Goal: Information Seeking & Learning: Compare options

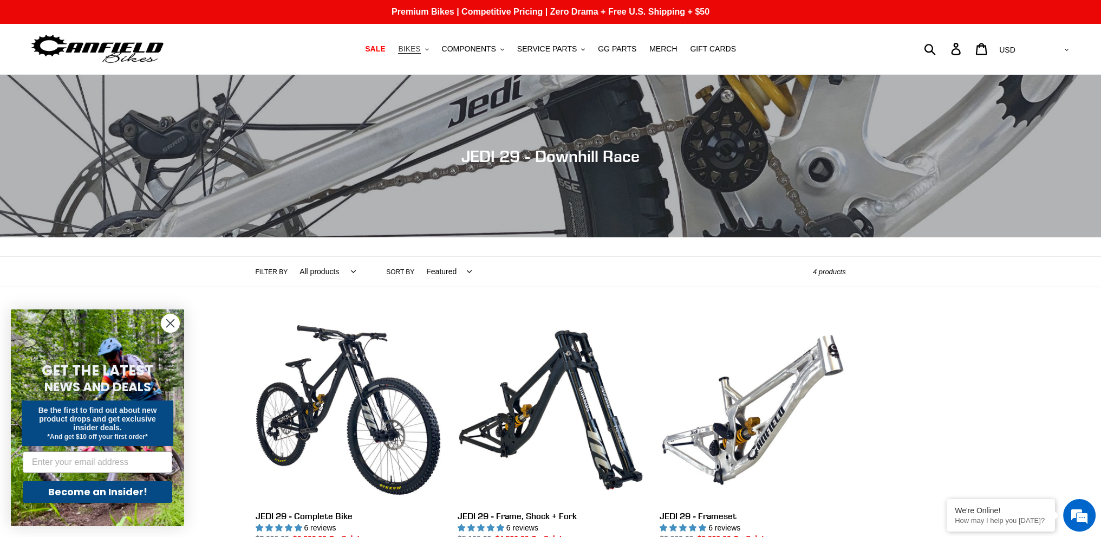
click at [420, 44] on span "BIKES" at bounding box center [409, 48] width 22 height 9
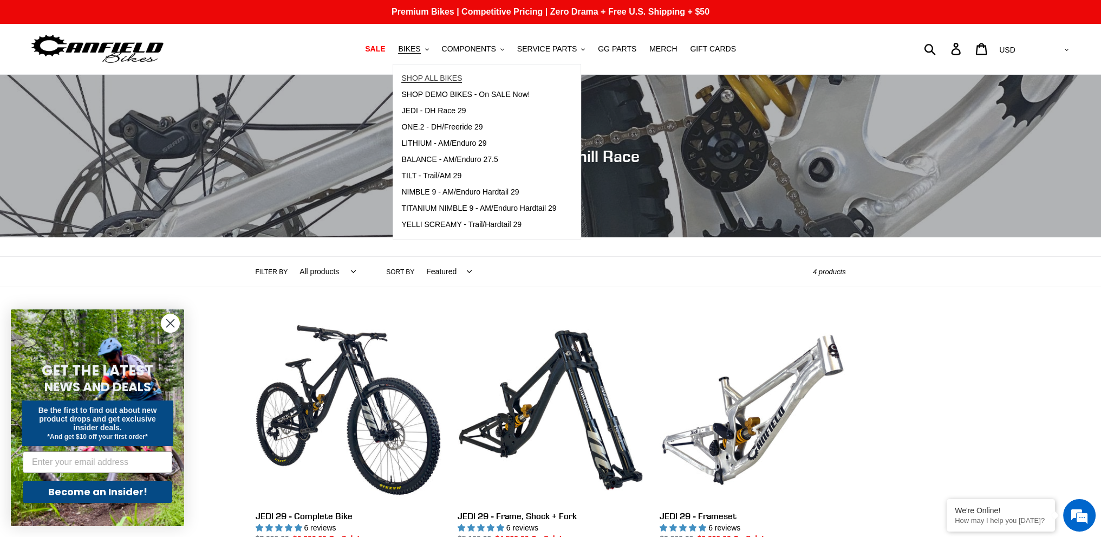
click at [460, 76] on span "SHOP ALL BIKES" at bounding box center [431, 78] width 61 height 9
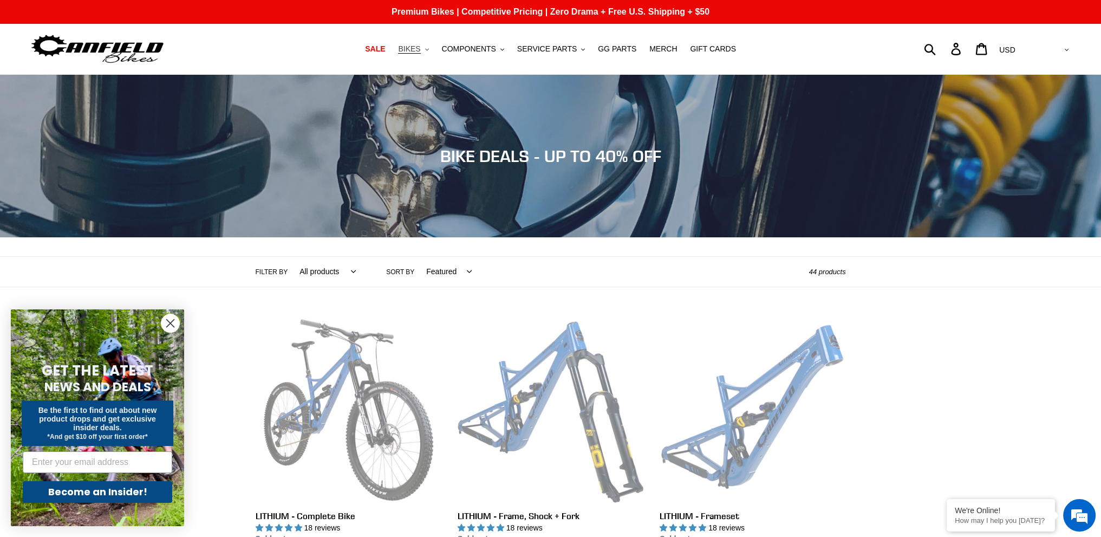
click at [418, 48] on span "BIKES" at bounding box center [409, 48] width 22 height 9
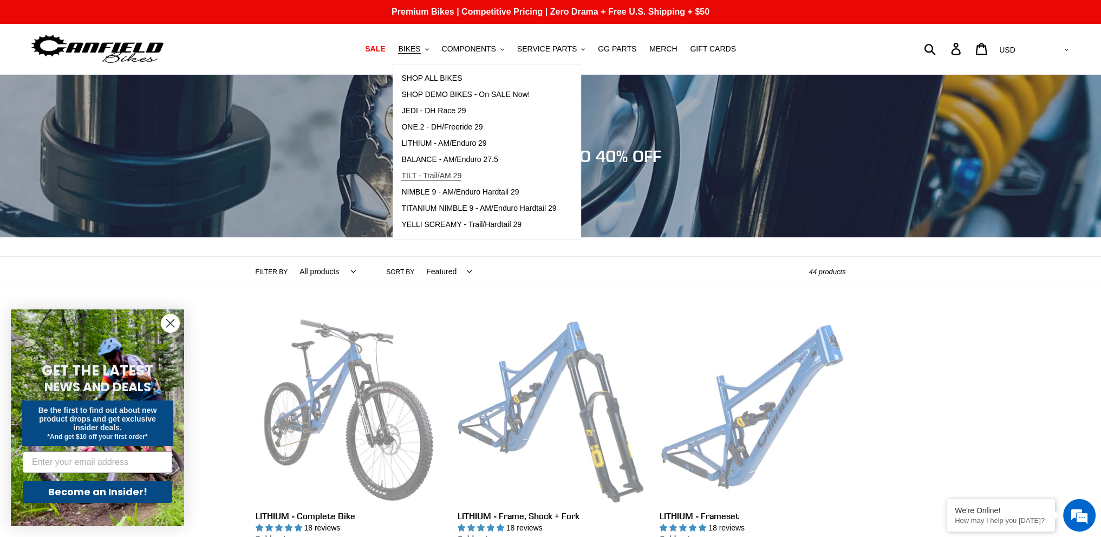
click at [419, 177] on span "TILT - Trail/AM 29" at bounding box center [431, 175] width 60 height 9
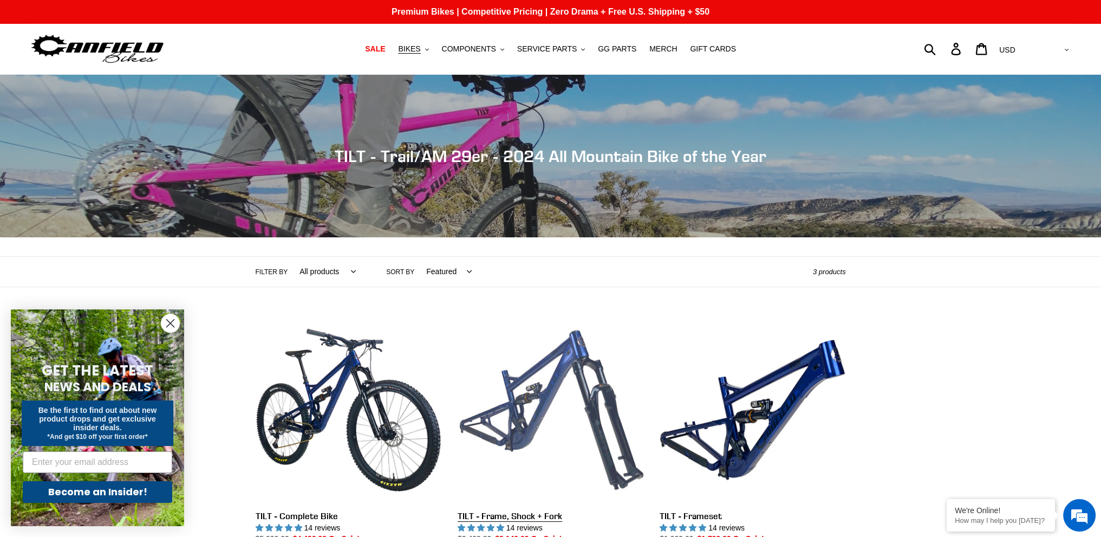
scroll to position [108, 0]
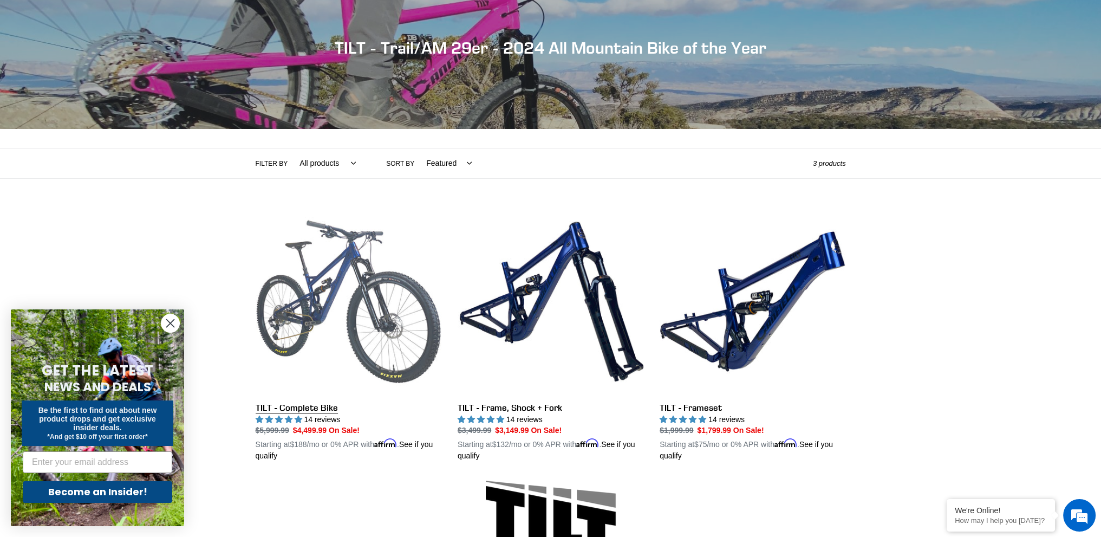
click at [329, 410] on link "TILT - Complete Bike" at bounding box center [349, 334] width 186 height 253
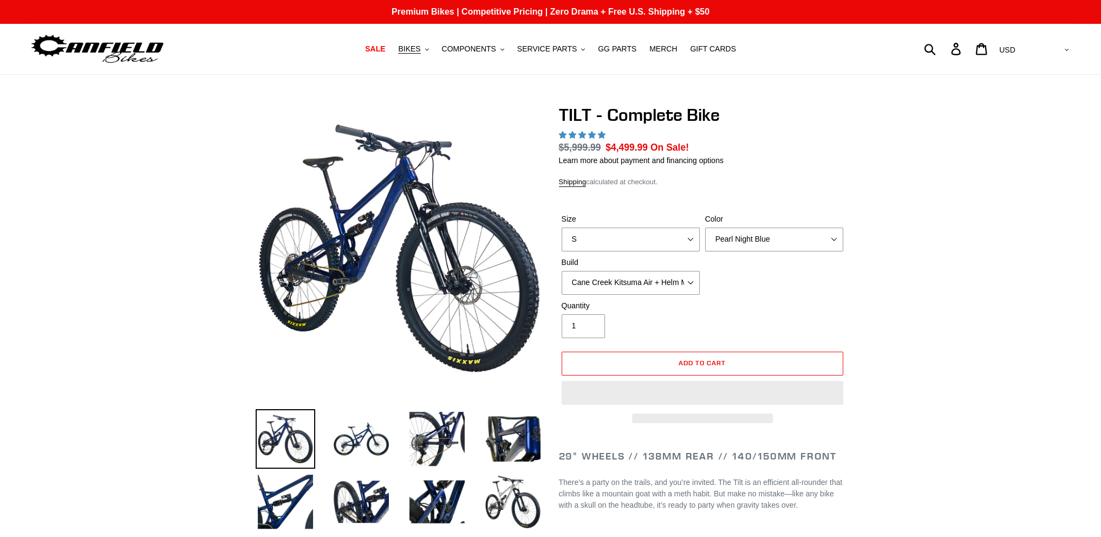
select select "highest-rating"
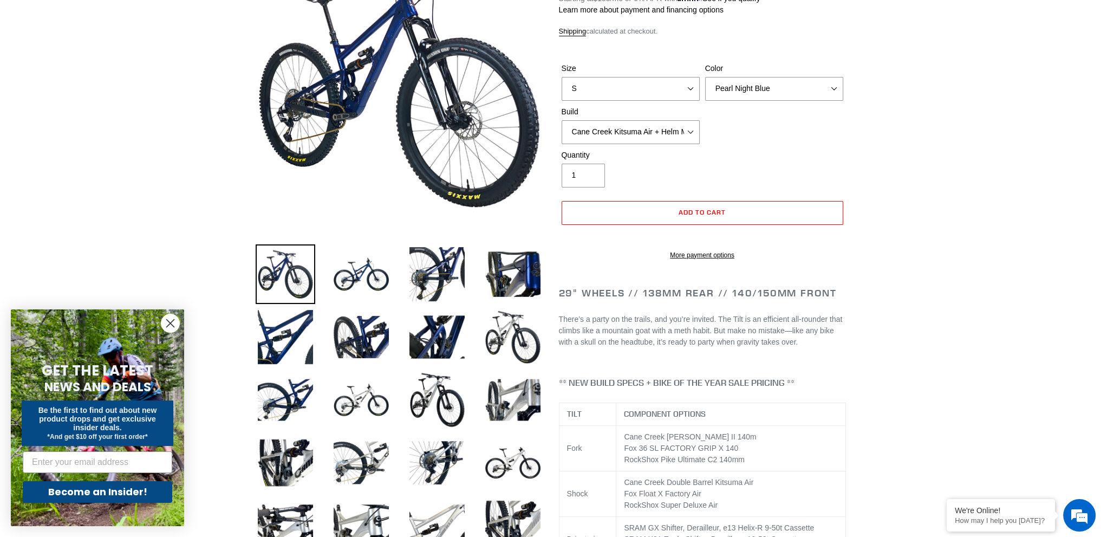
scroll to position [162, 0]
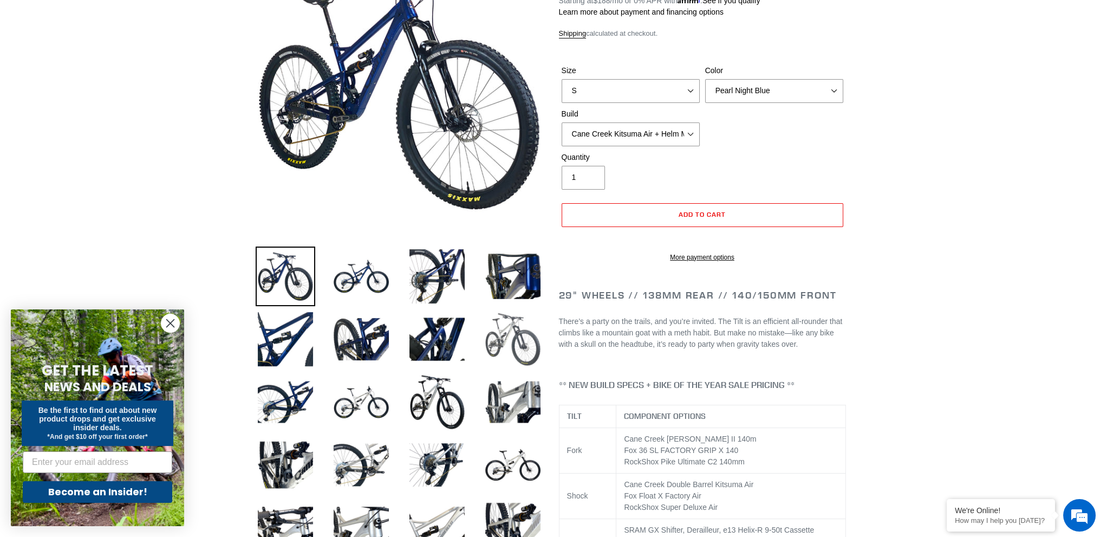
click at [518, 337] on img at bounding box center [513, 339] width 60 height 60
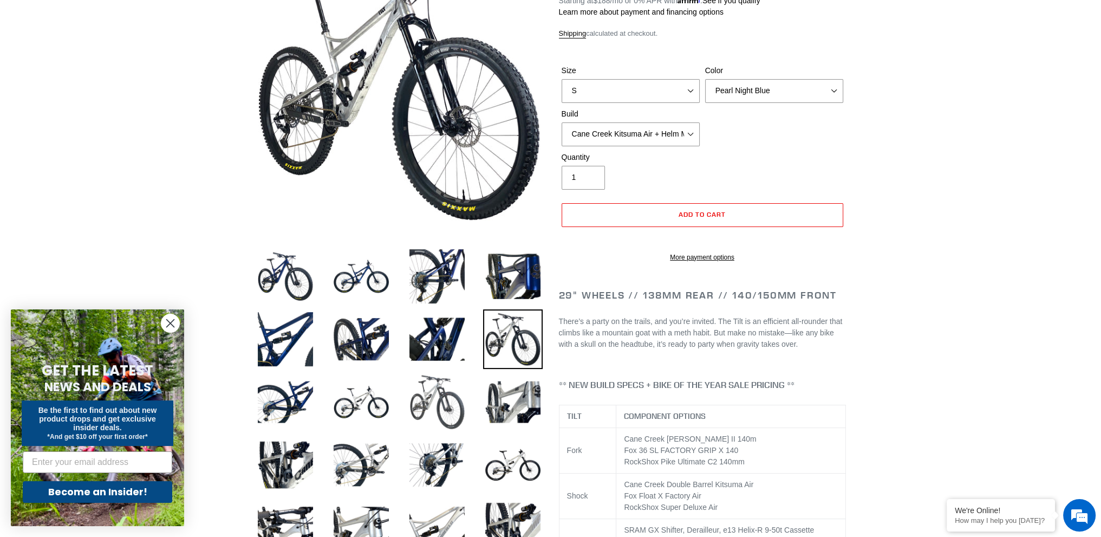
click at [437, 395] on img at bounding box center [437, 402] width 60 height 60
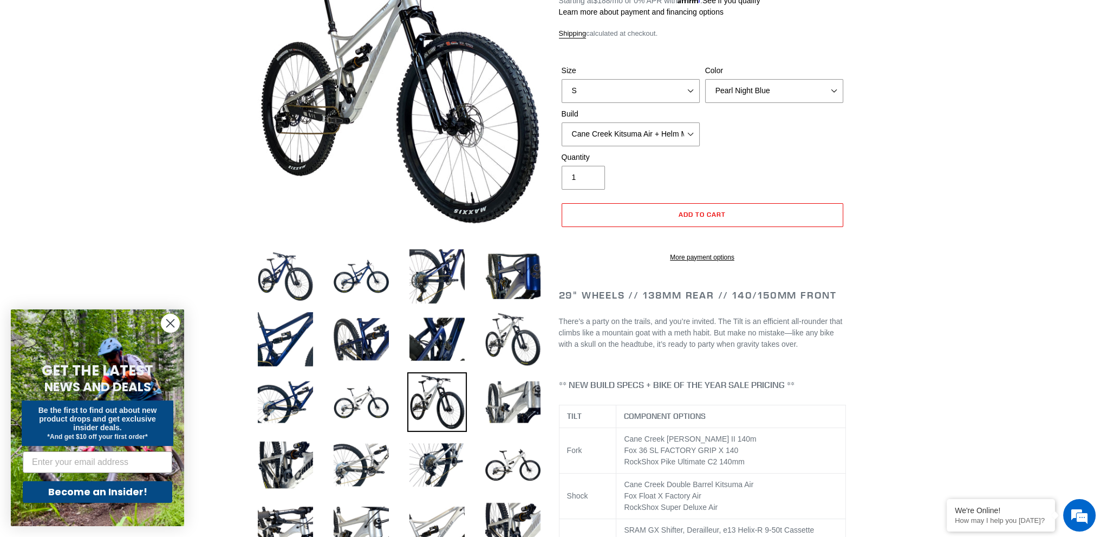
click at [391, 398] on li at bounding box center [429, 404] width 76 height 63
click at [398, 409] on li at bounding box center [429, 404] width 76 height 63
click at [458, 458] on img at bounding box center [437, 465] width 60 height 60
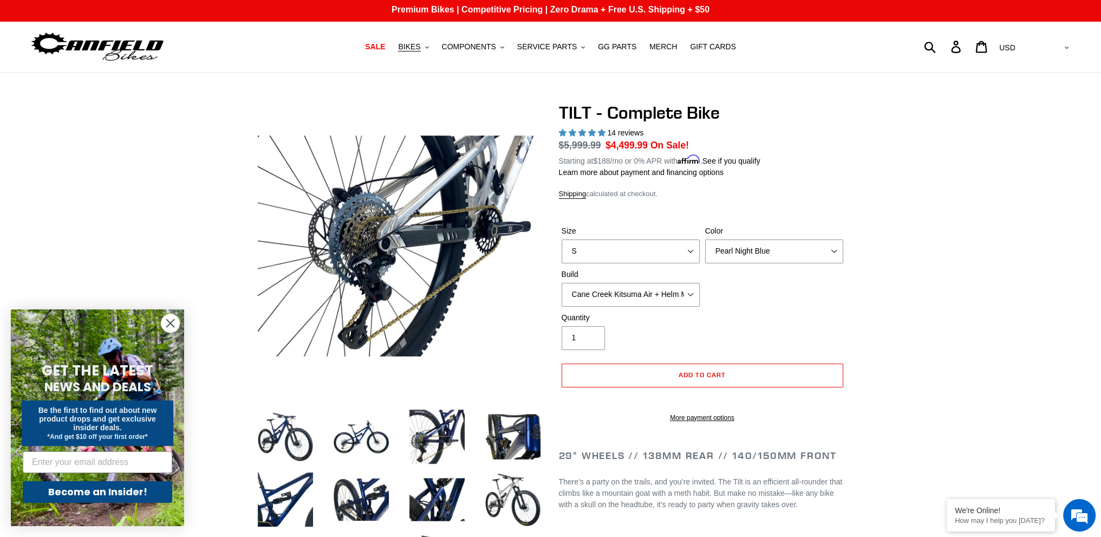
scroll to position [0, 0]
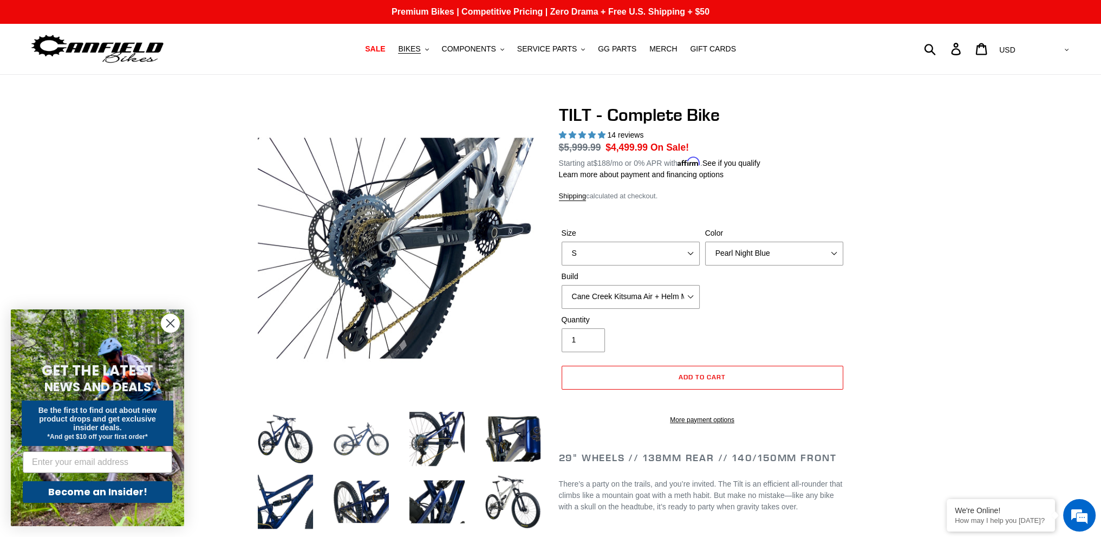
click at [368, 443] on img at bounding box center [361, 439] width 60 height 60
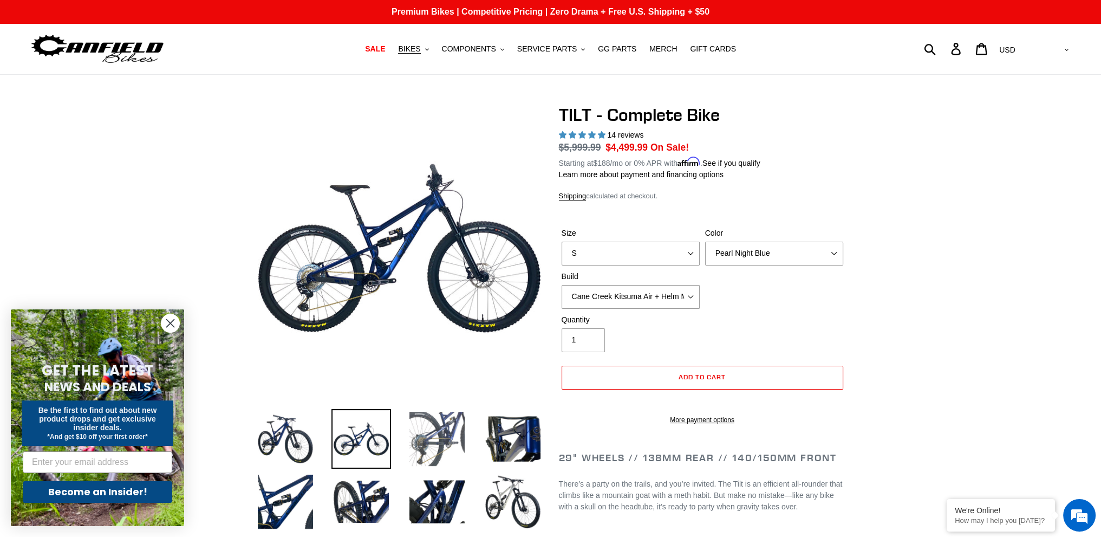
click at [448, 451] on img at bounding box center [437, 439] width 60 height 60
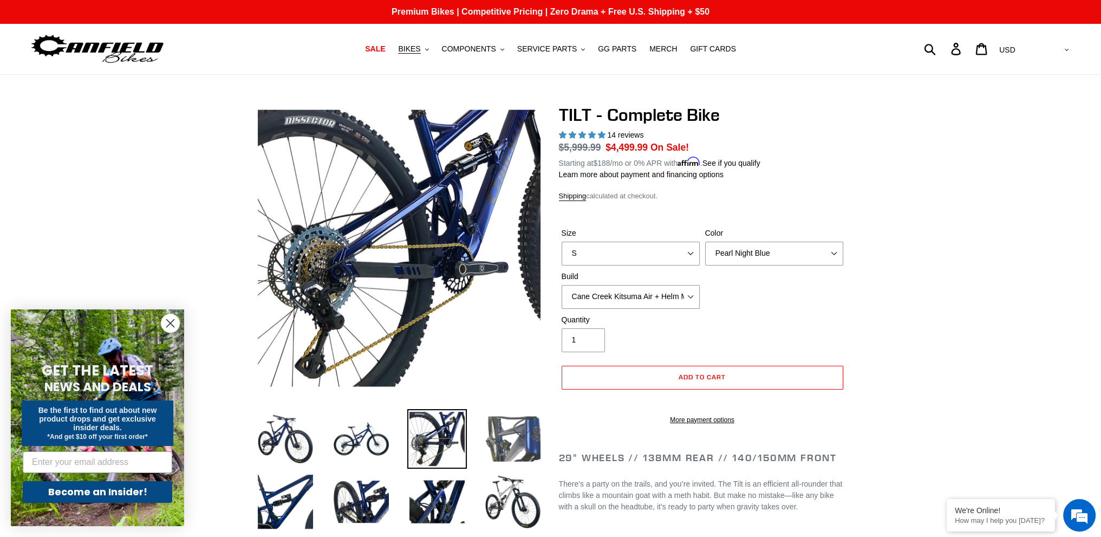
click at [505, 465] on img at bounding box center [513, 439] width 60 height 60
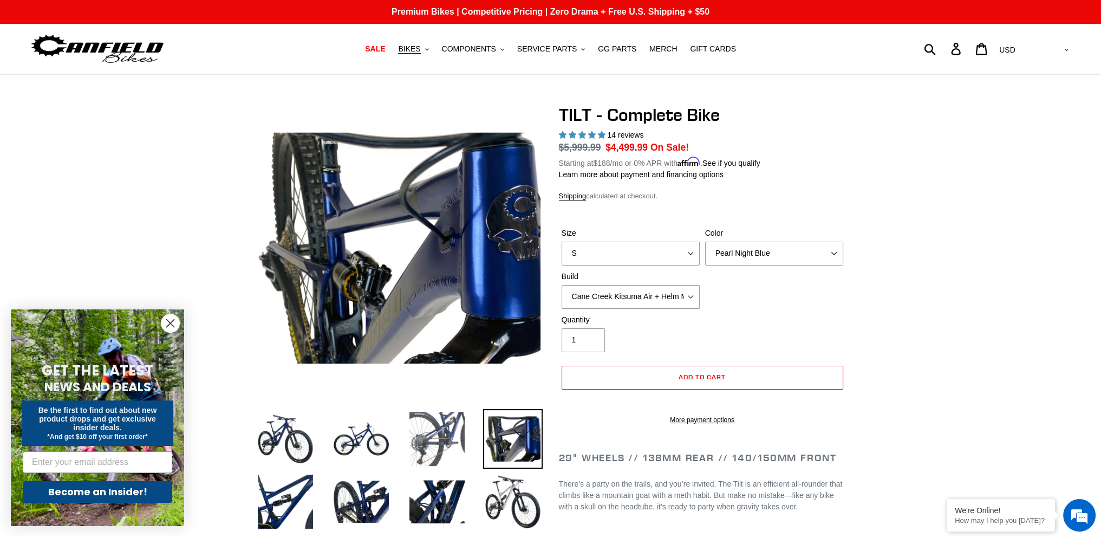
drag, startPoint x: 454, startPoint y: 467, endPoint x: 453, endPoint y: 451, distance: 16.3
click at [454, 466] on img at bounding box center [437, 439] width 60 height 60
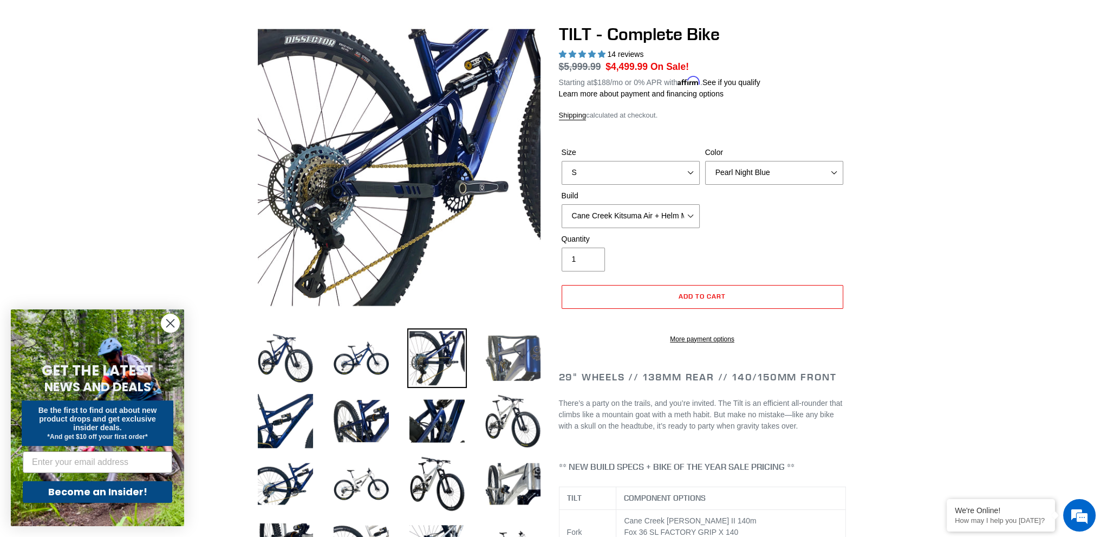
scroll to position [108, 0]
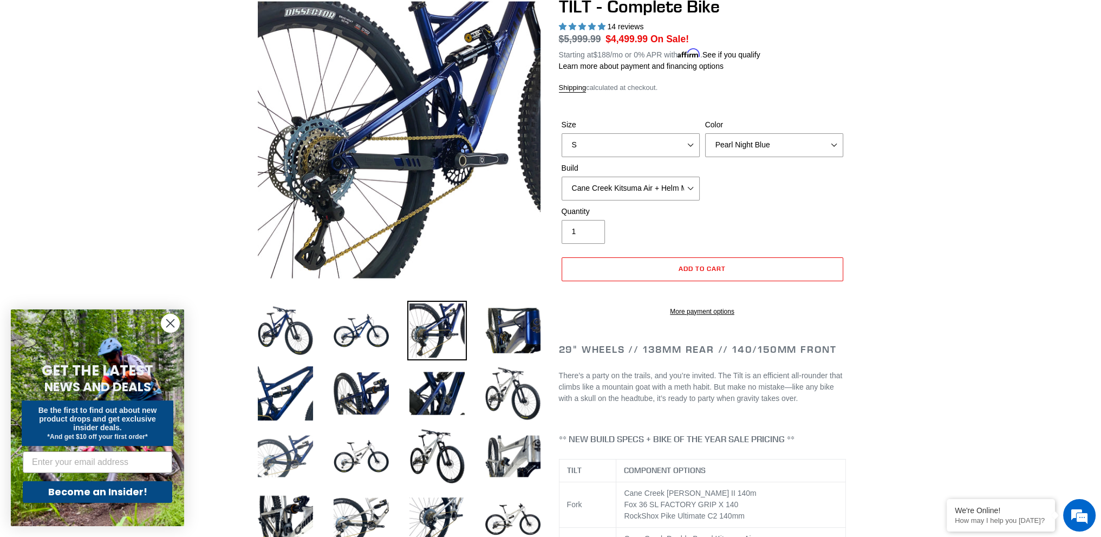
click at [285, 471] on img at bounding box center [286, 456] width 60 height 60
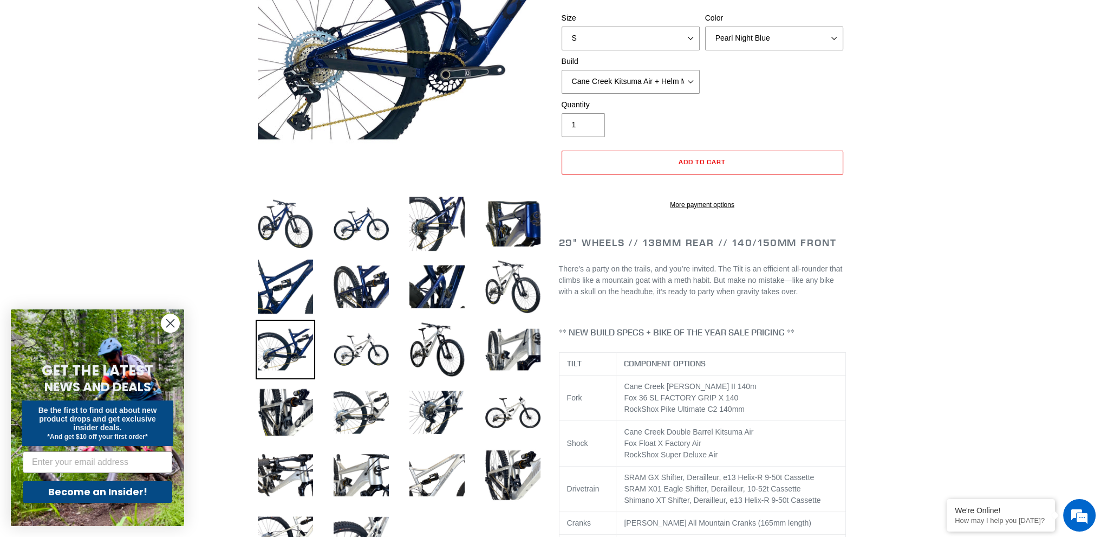
scroll to position [217, 0]
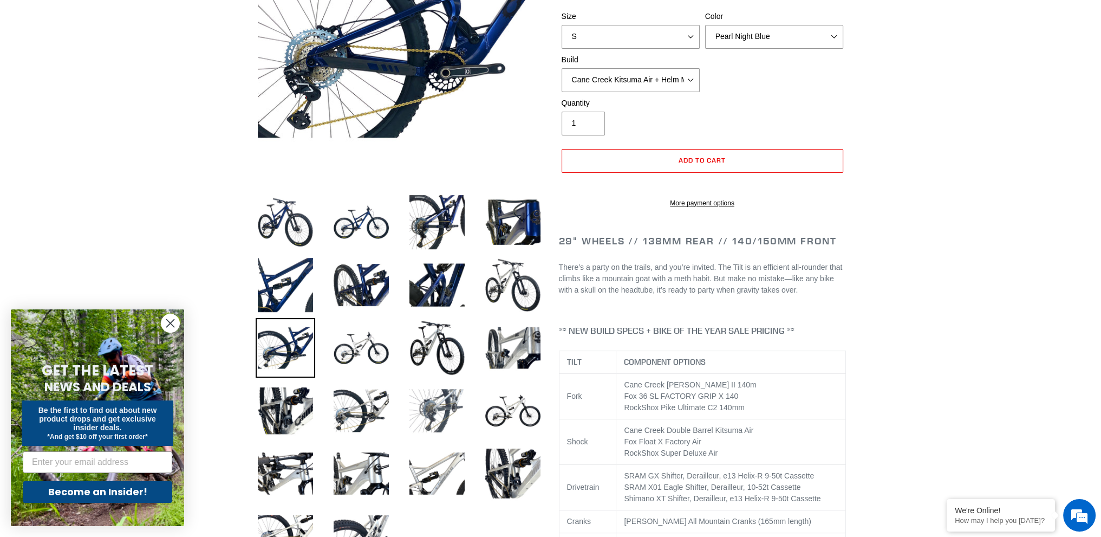
click at [428, 426] on img at bounding box center [437, 411] width 60 height 60
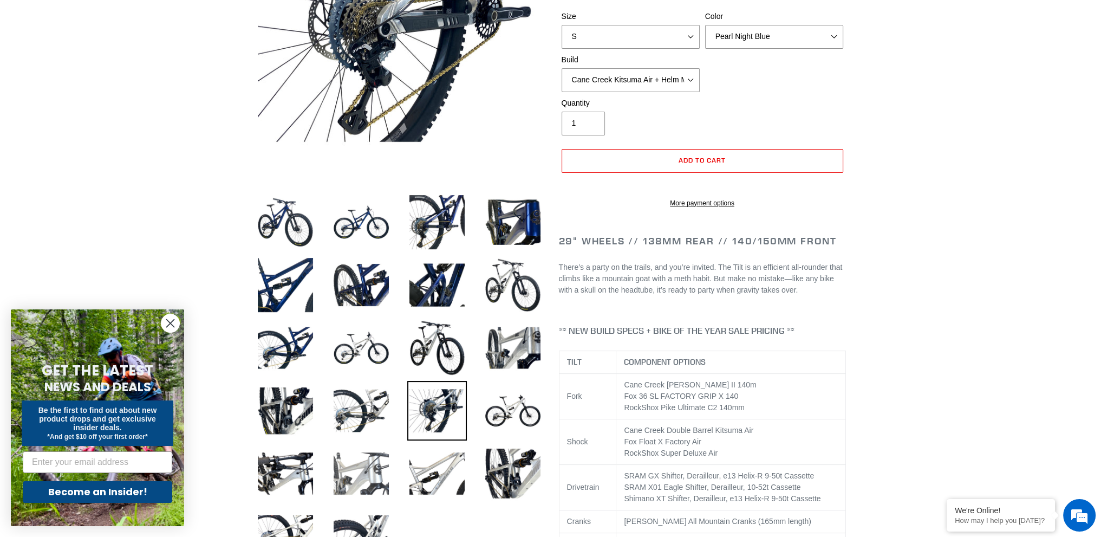
click at [368, 487] on img at bounding box center [361, 473] width 60 height 60
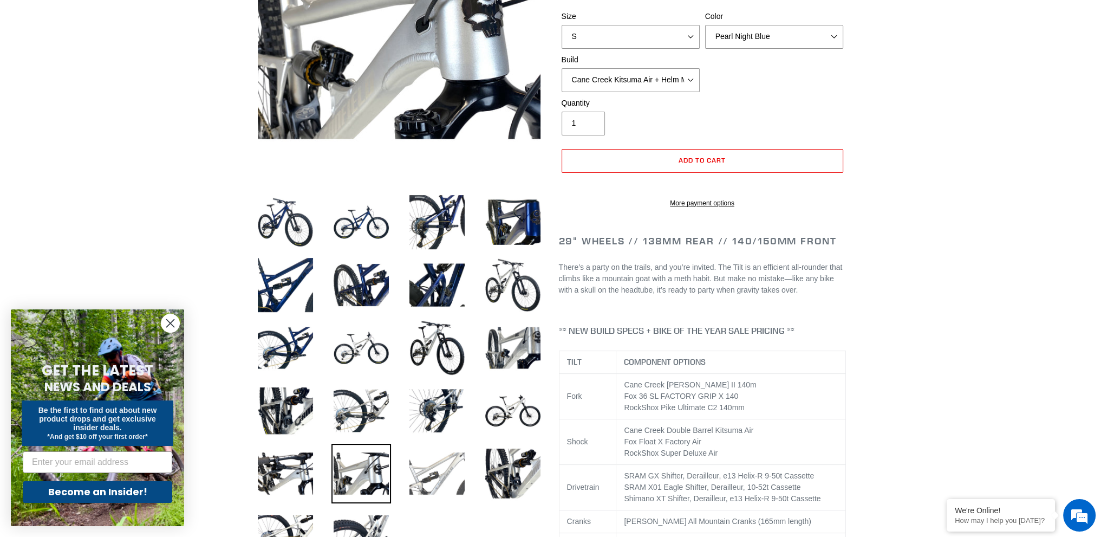
click at [453, 467] on img at bounding box center [437, 473] width 60 height 60
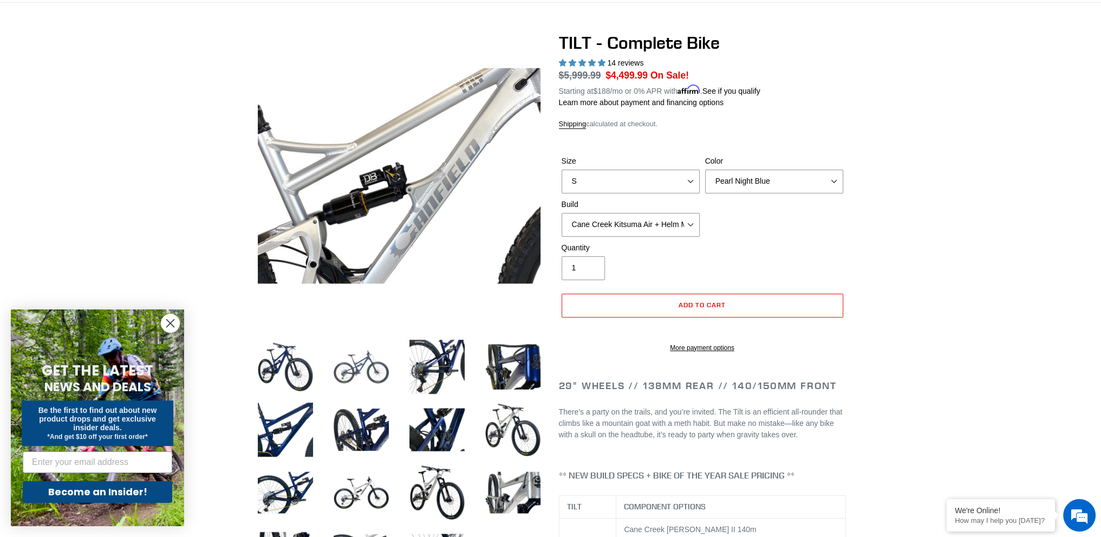
scroll to position [54, 0]
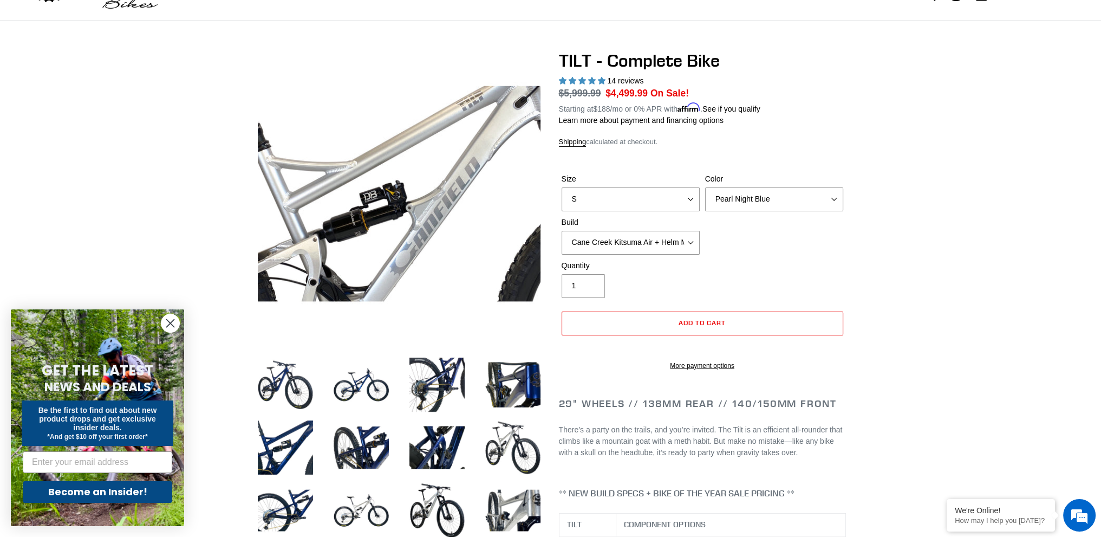
click at [520, 442] on img at bounding box center [513, 447] width 60 height 60
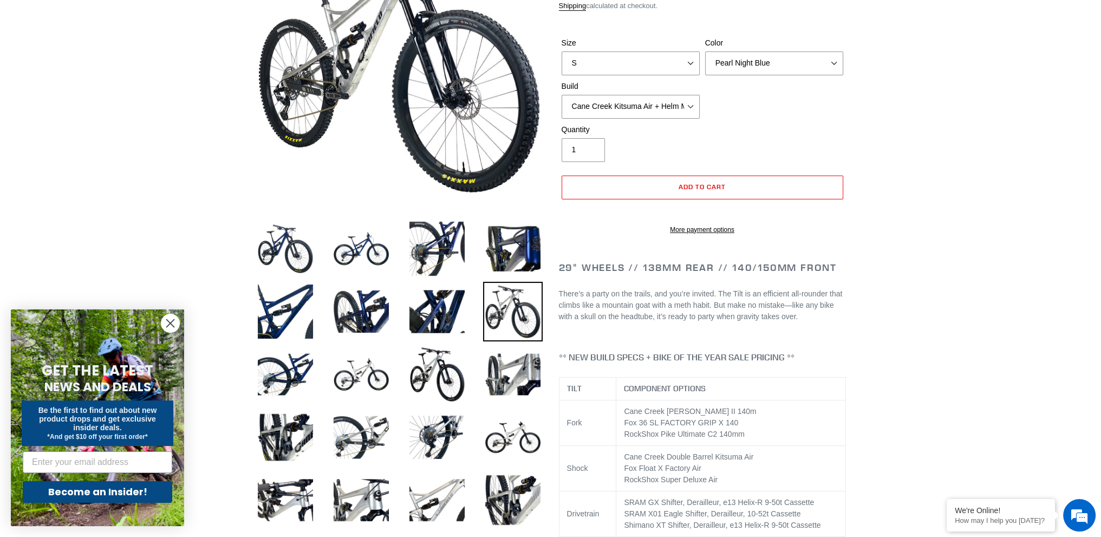
scroll to position [0, 0]
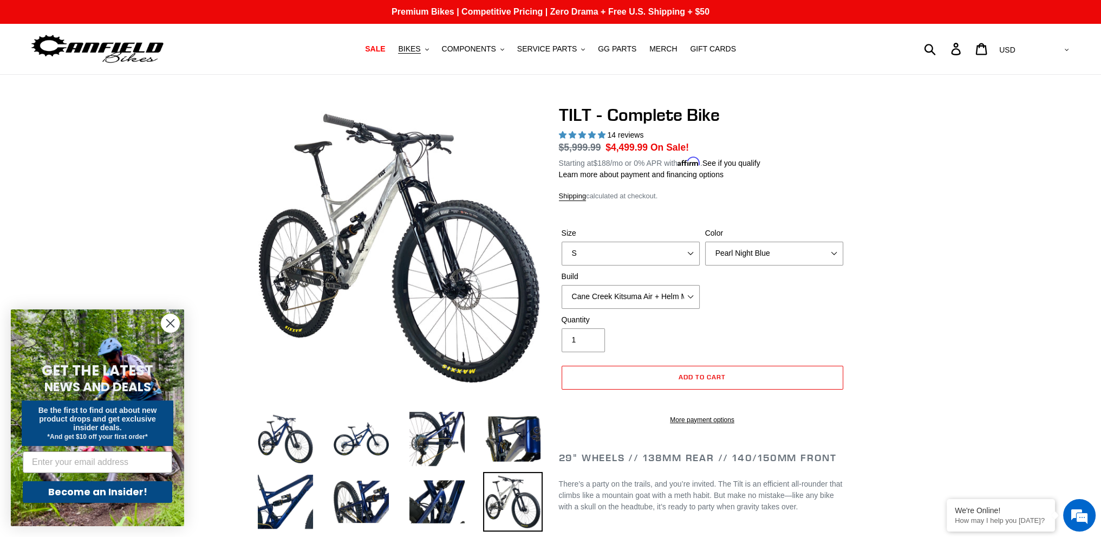
click at [93, 50] on img at bounding box center [97, 49] width 135 height 34
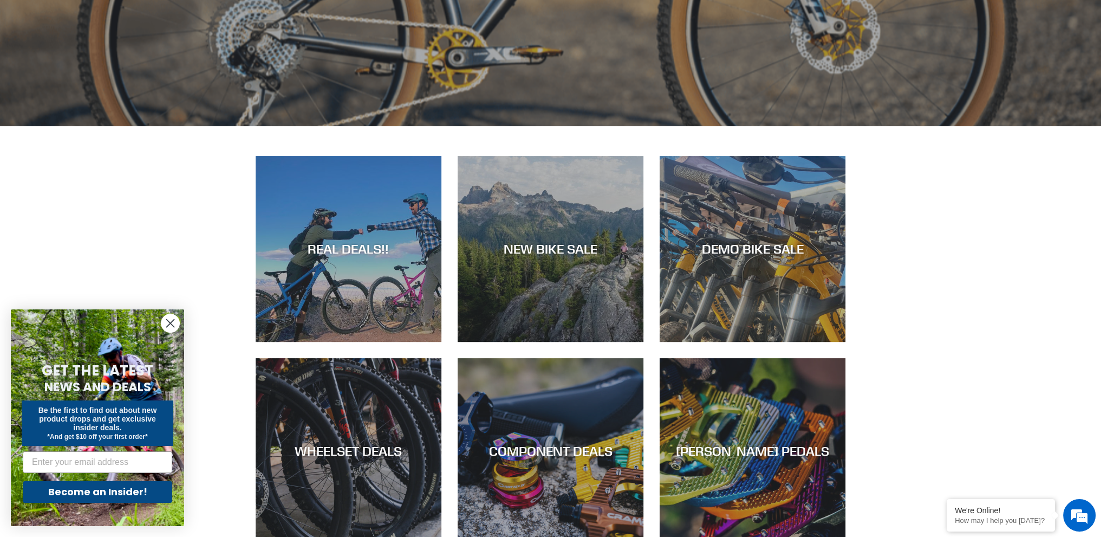
scroll to position [487, 0]
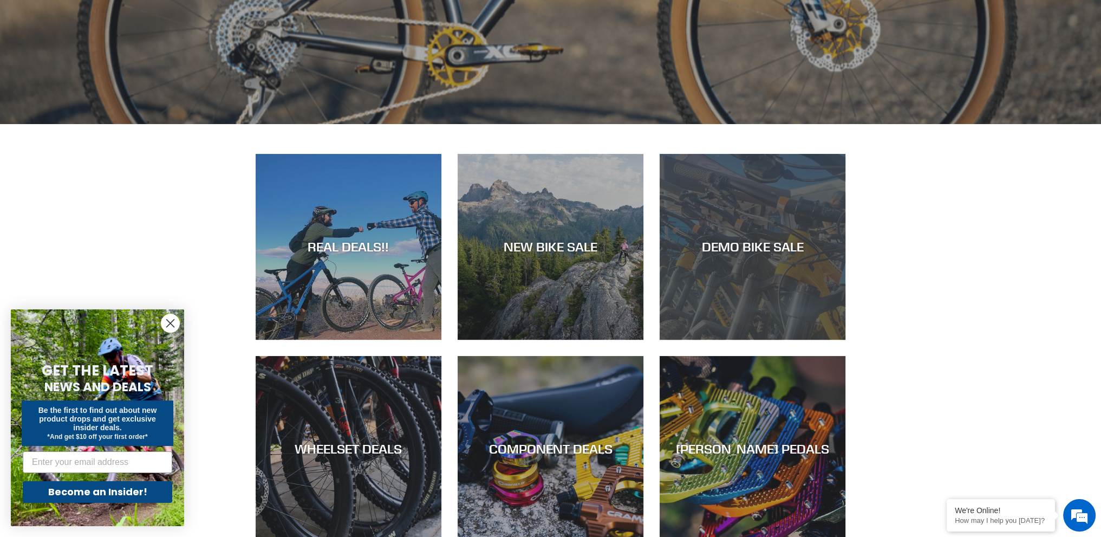
click at [799, 340] on div "DEMO BIKE SALE" at bounding box center [753, 340] width 186 height 0
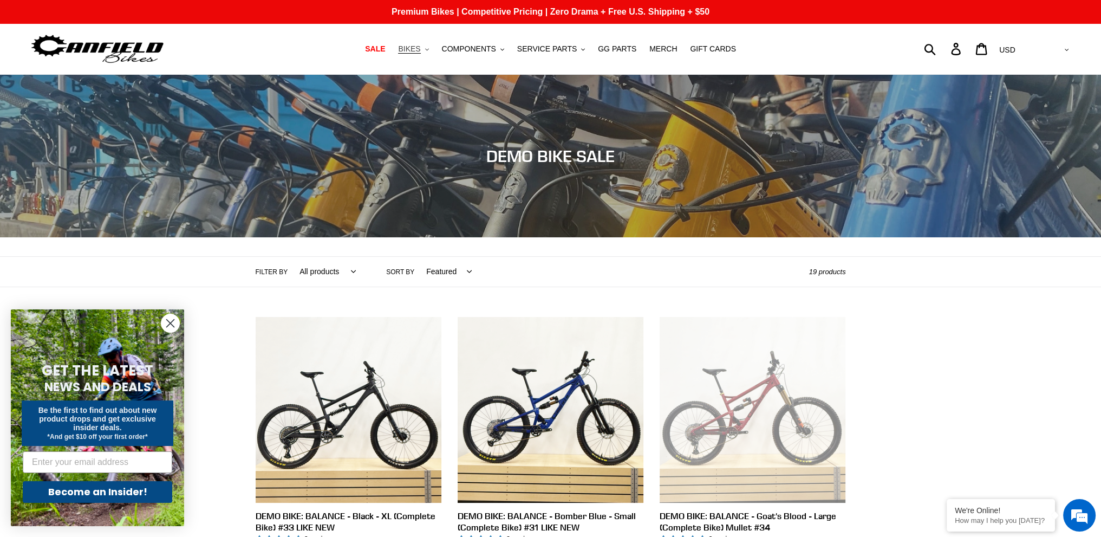
click at [420, 45] on span "BIKES" at bounding box center [409, 48] width 22 height 9
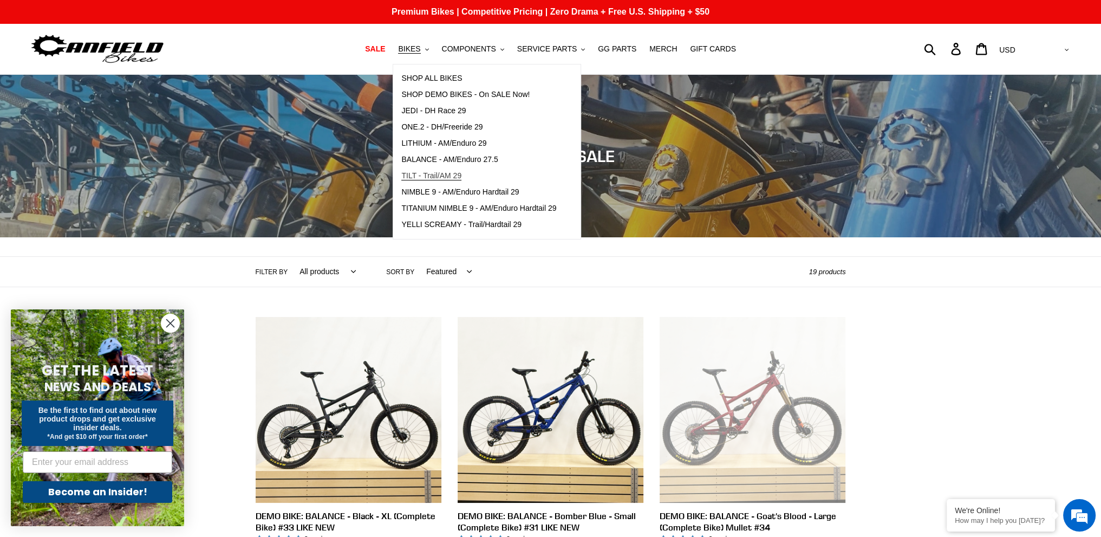
click at [423, 171] on span "TILT - Trail/AM 29" at bounding box center [431, 175] width 60 height 9
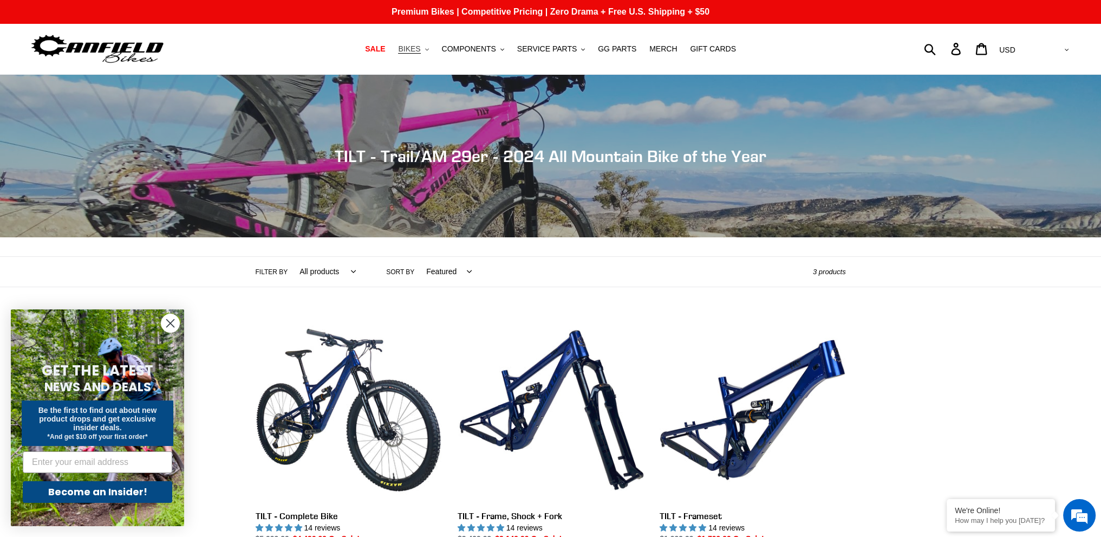
click at [420, 51] on span "BIKES" at bounding box center [409, 48] width 22 height 9
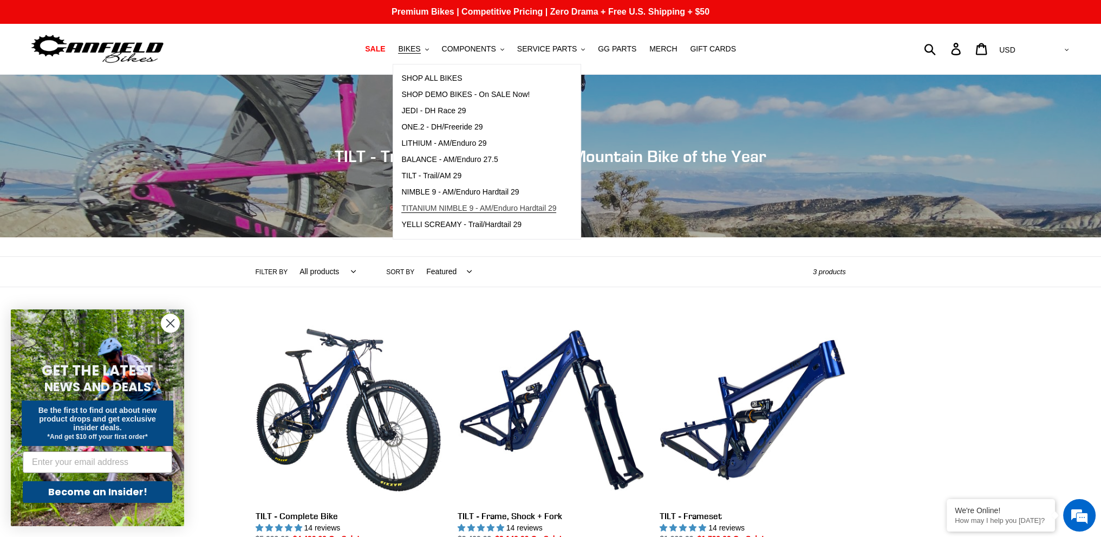
click at [435, 205] on span "TITANIUM NIMBLE 9 - AM/Enduro Hardtail 29" at bounding box center [478, 208] width 155 height 9
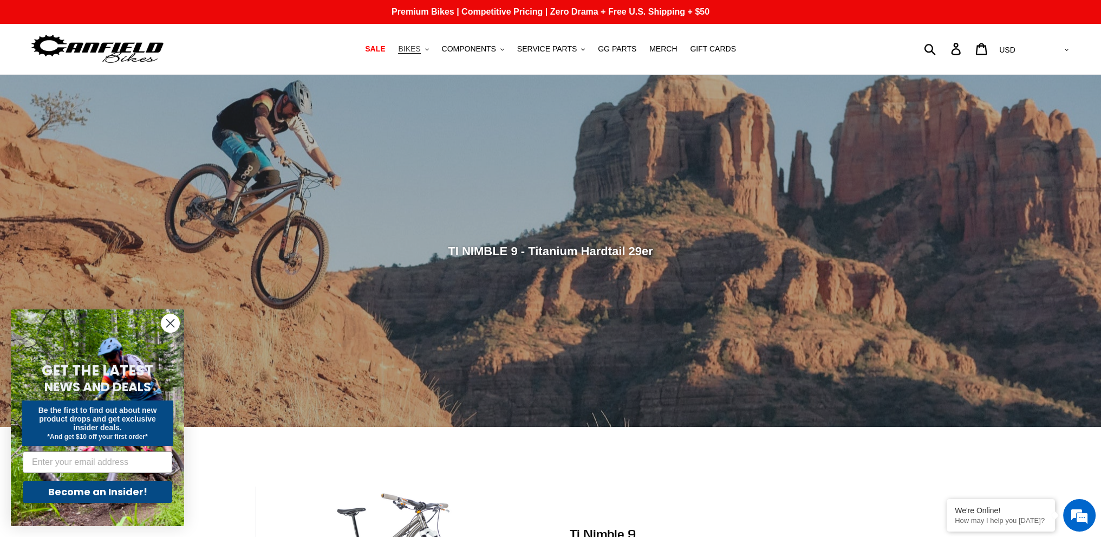
click at [420, 47] on span "BIKES" at bounding box center [409, 48] width 22 height 9
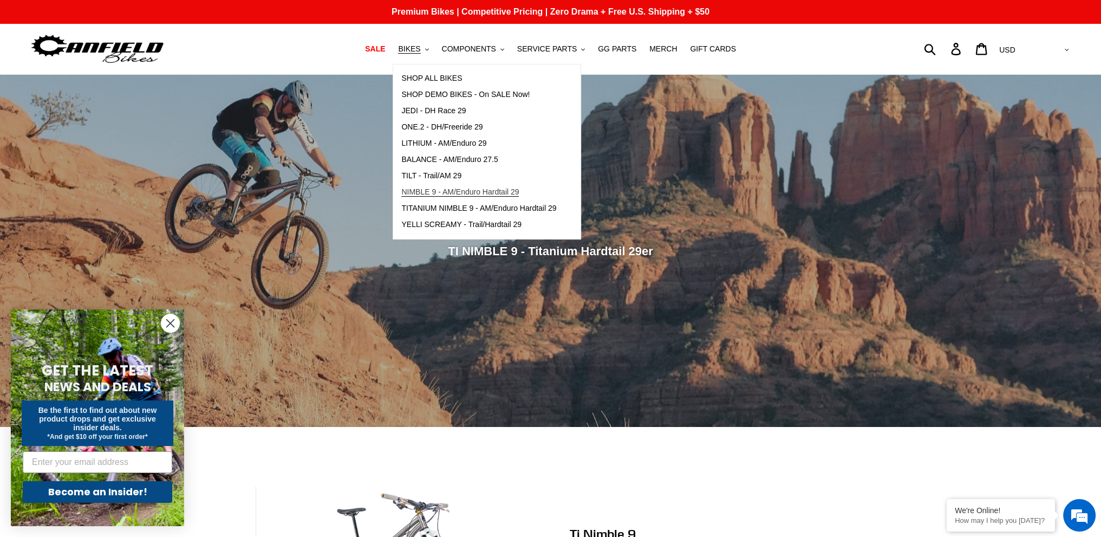
click at [426, 191] on span "NIMBLE 9 - AM/Enduro Hardtail 29" at bounding box center [459, 191] width 117 height 9
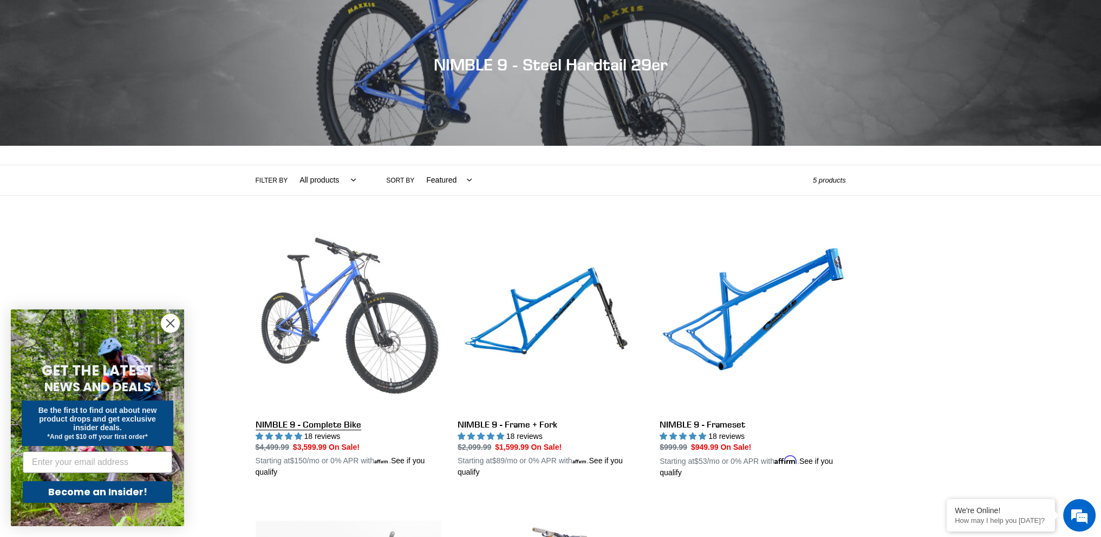
scroll to position [108, 0]
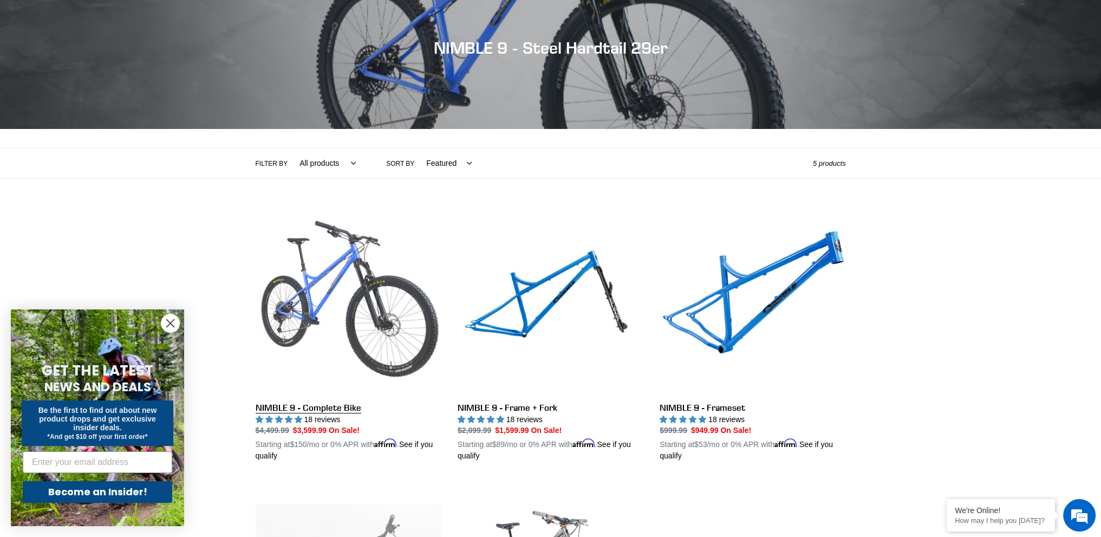
click at [350, 407] on link "NIMBLE 9 - Complete Bike" at bounding box center [349, 334] width 186 height 253
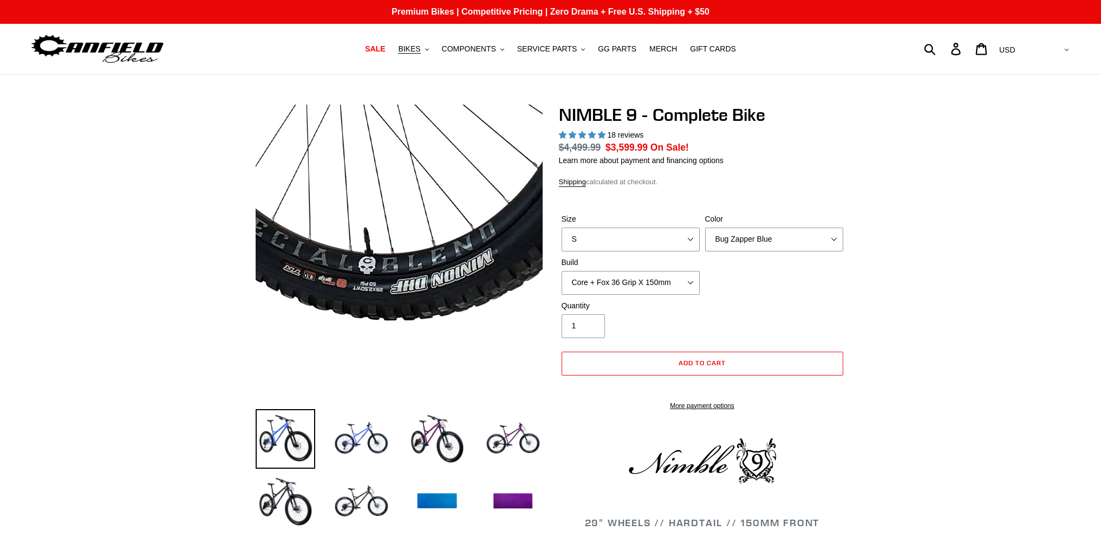
select select "highest-rating"
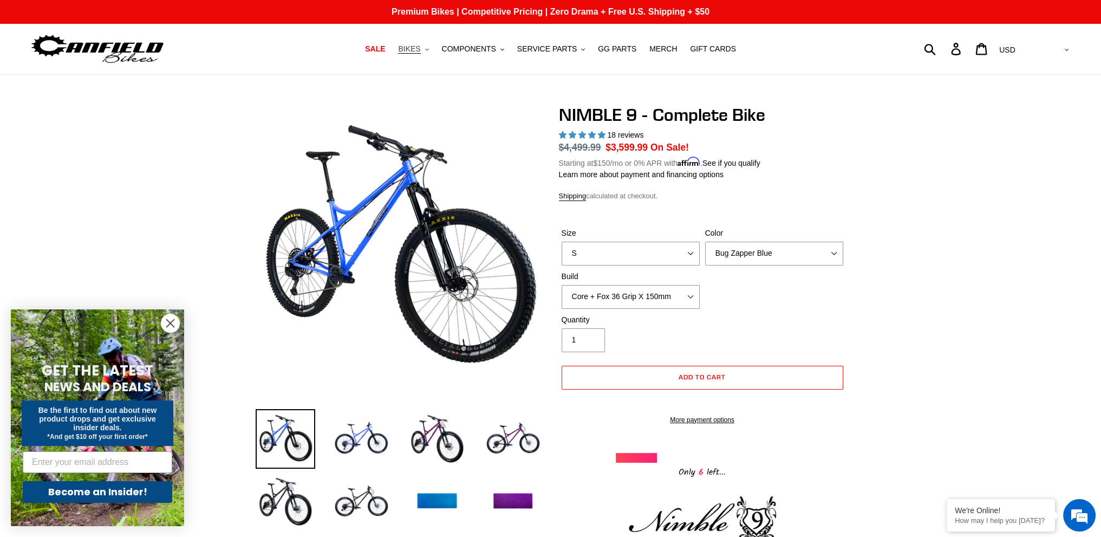
click at [420, 49] on span "BIKES" at bounding box center [409, 48] width 22 height 9
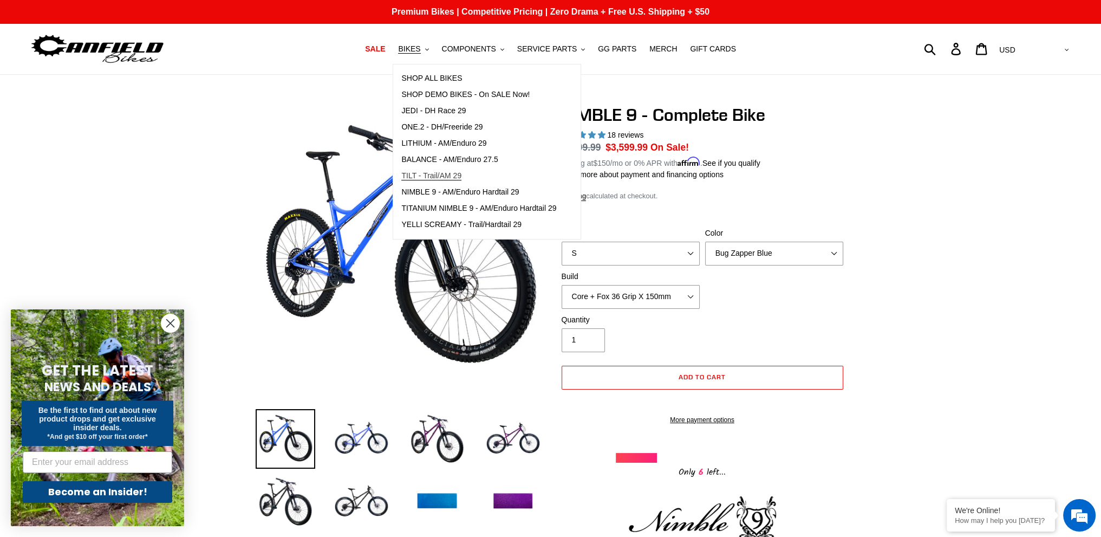
click at [441, 173] on span "TILT - Trail/AM 29" at bounding box center [431, 175] width 60 height 9
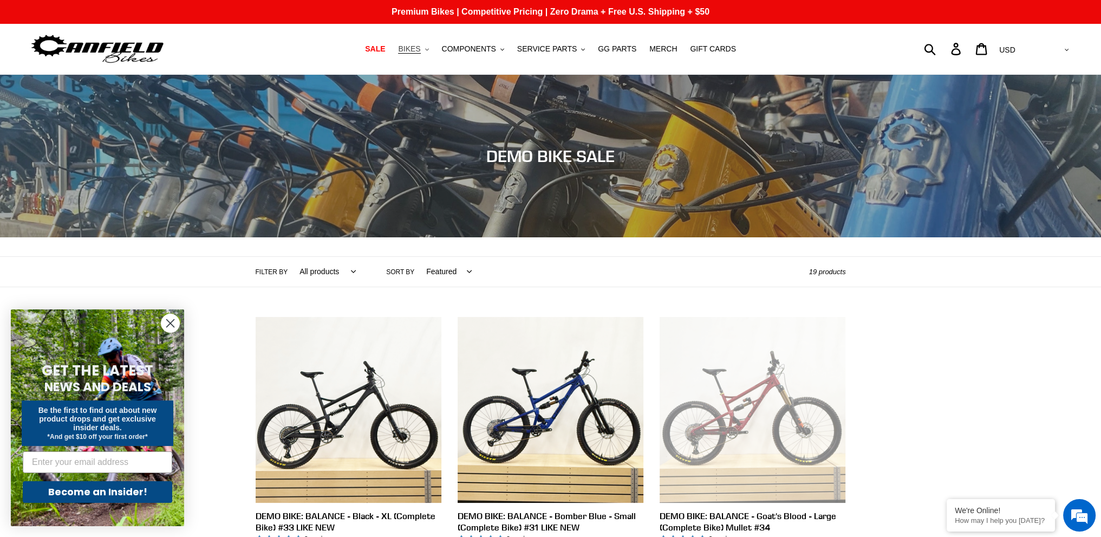
click at [426, 41] on nav "SALE BIKES .cls-1{fill:#231f20} SHOP ALL BIKES SHOP DEMO BIKES - On SALE Now! J…" at bounding box center [550, 49] width 521 height 50
click at [420, 44] on span "BIKES" at bounding box center [409, 48] width 22 height 9
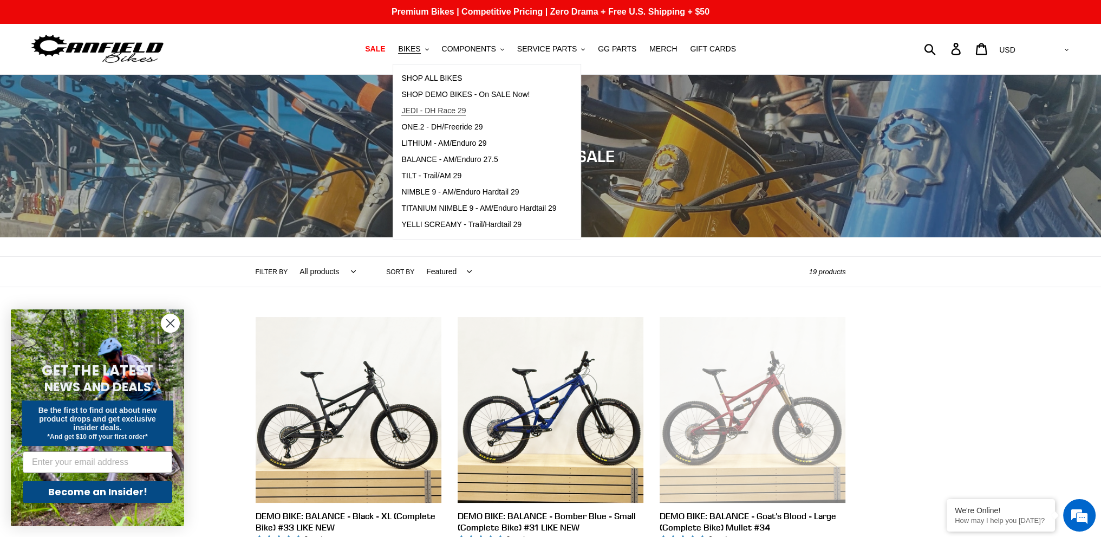
click at [439, 105] on link "JEDI - DH Race 29" at bounding box center [478, 111] width 171 height 16
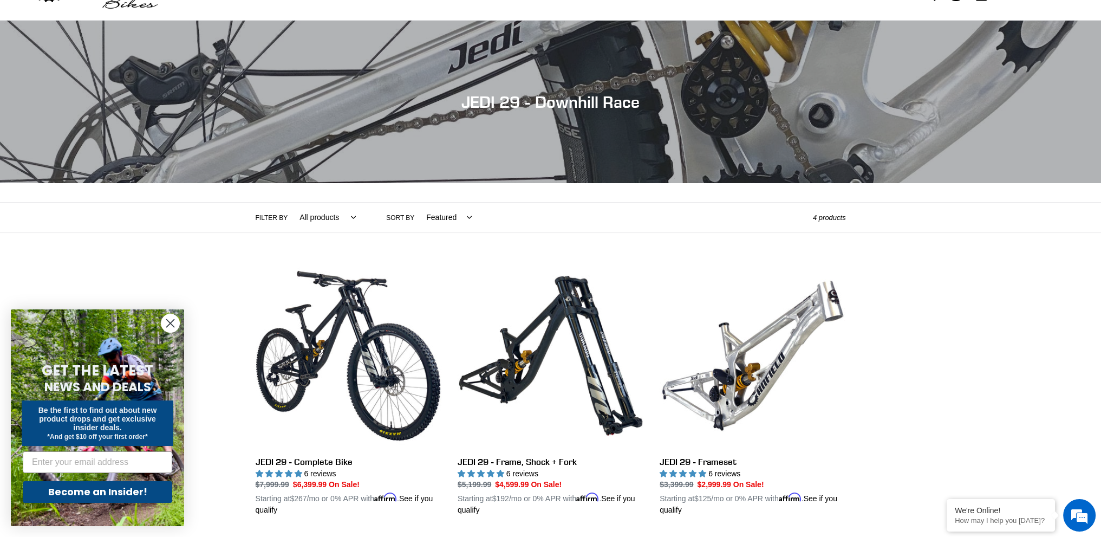
scroll to position [108, 0]
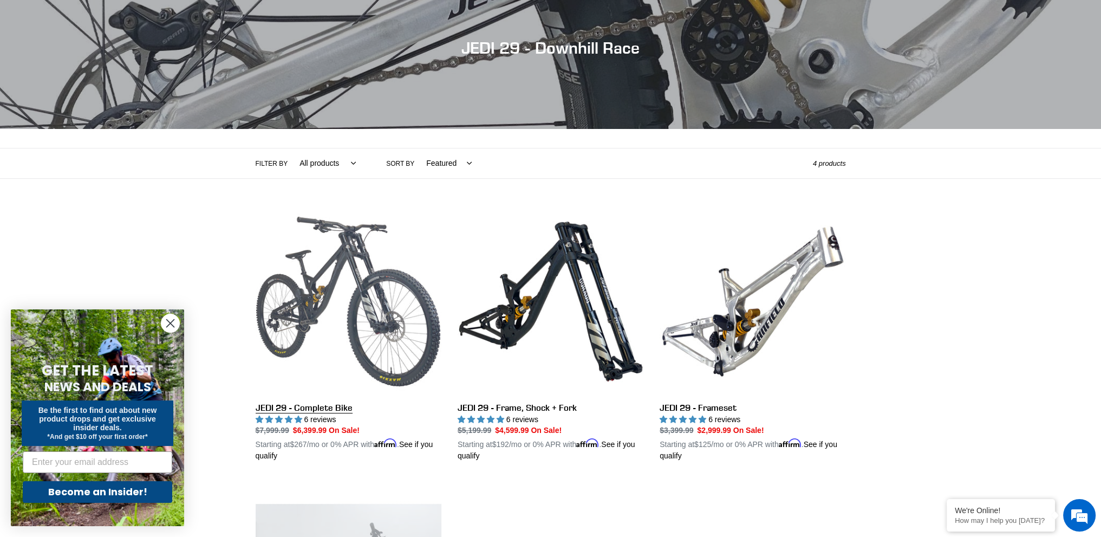
click at [293, 409] on link "JEDI 29 - Complete Bike" at bounding box center [349, 334] width 186 height 253
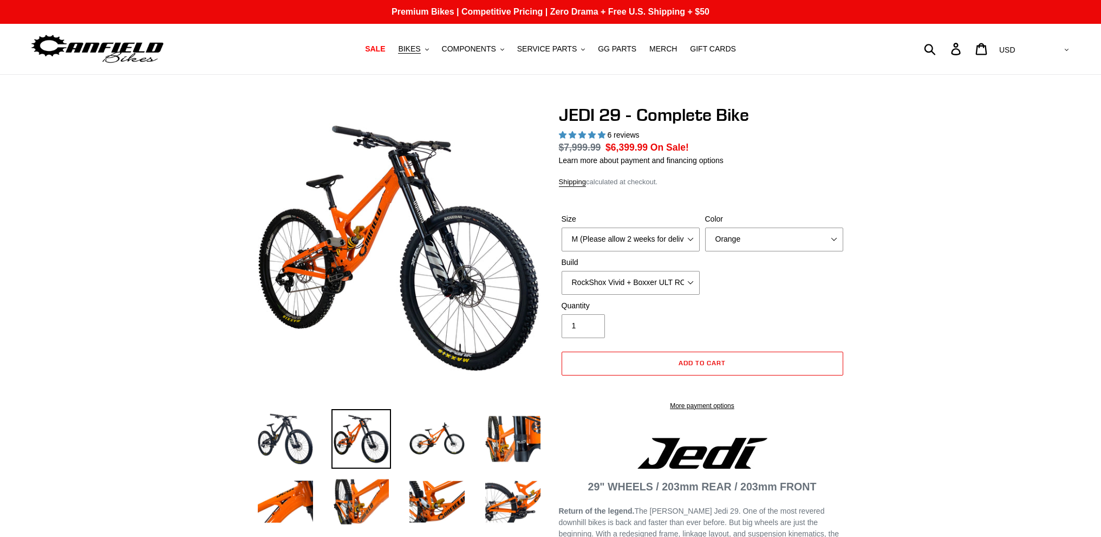
select select "highest-rating"
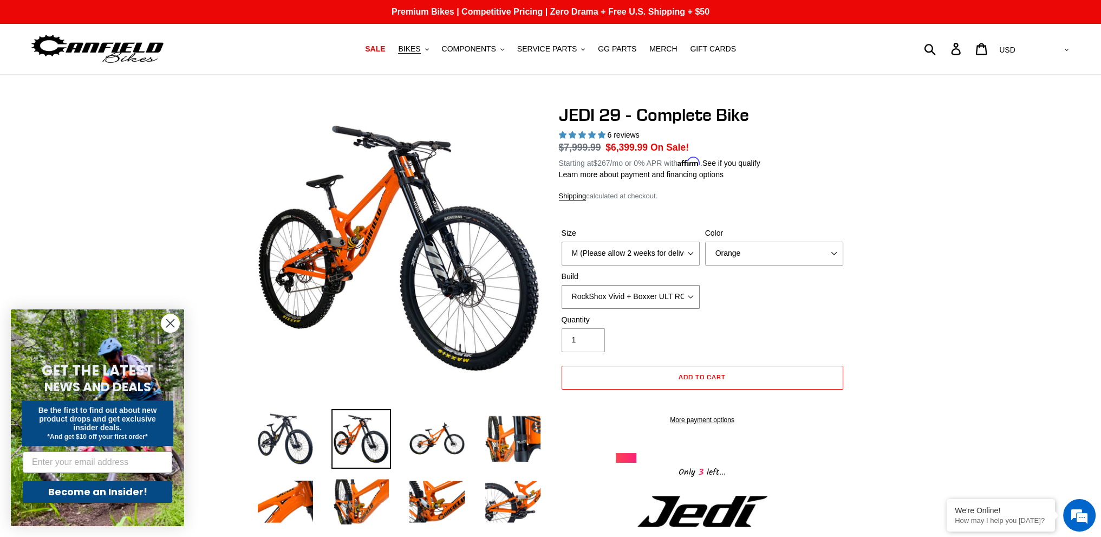
click at [676, 293] on select "RockShox Vivid + Boxxer ULT RC2 C3 200 + SRAM XO RockShox Vivid + Boxxer ULT RC…" at bounding box center [631, 297] width 138 height 24
select select "Fox DHX2 + Fox 40 Float Grip 2 203 + SRAM XO"
click at [562, 285] on select "RockShox Vivid + Boxxer ULT RC2 C3 200 + SRAM XO RockShox Vivid + Boxxer ULT RC…" at bounding box center [631, 297] width 138 height 24
click at [439, 453] on img at bounding box center [437, 439] width 60 height 60
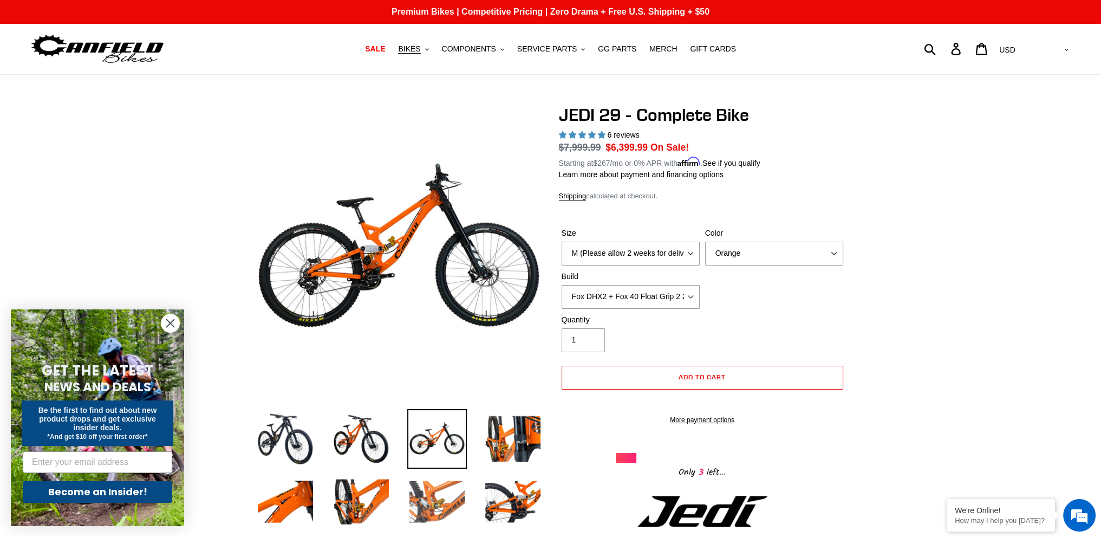
drag, startPoint x: 478, startPoint y: 490, endPoint x: 452, endPoint y: 497, distance: 26.4
click at [475, 493] on li at bounding box center [505, 504] width 76 height 63
drag, startPoint x: 404, startPoint y: 505, endPoint x: 397, endPoint y: 502, distance: 7.5
click at [404, 504] on li at bounding box center [429, 504] width 76 height 63
click at [348, 490] on img at bounding box center [361, 502] width 60 height 60
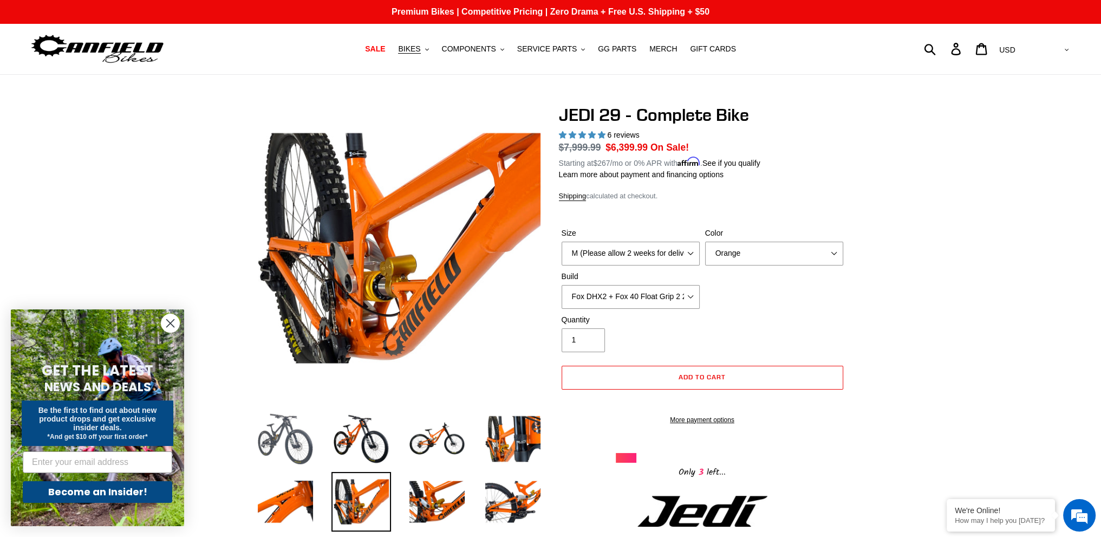
click at [310, 435] on img at bounding box center [286, 439] width 60 height 60
